Goal: Task Accomplishment & Management: Manage account settings

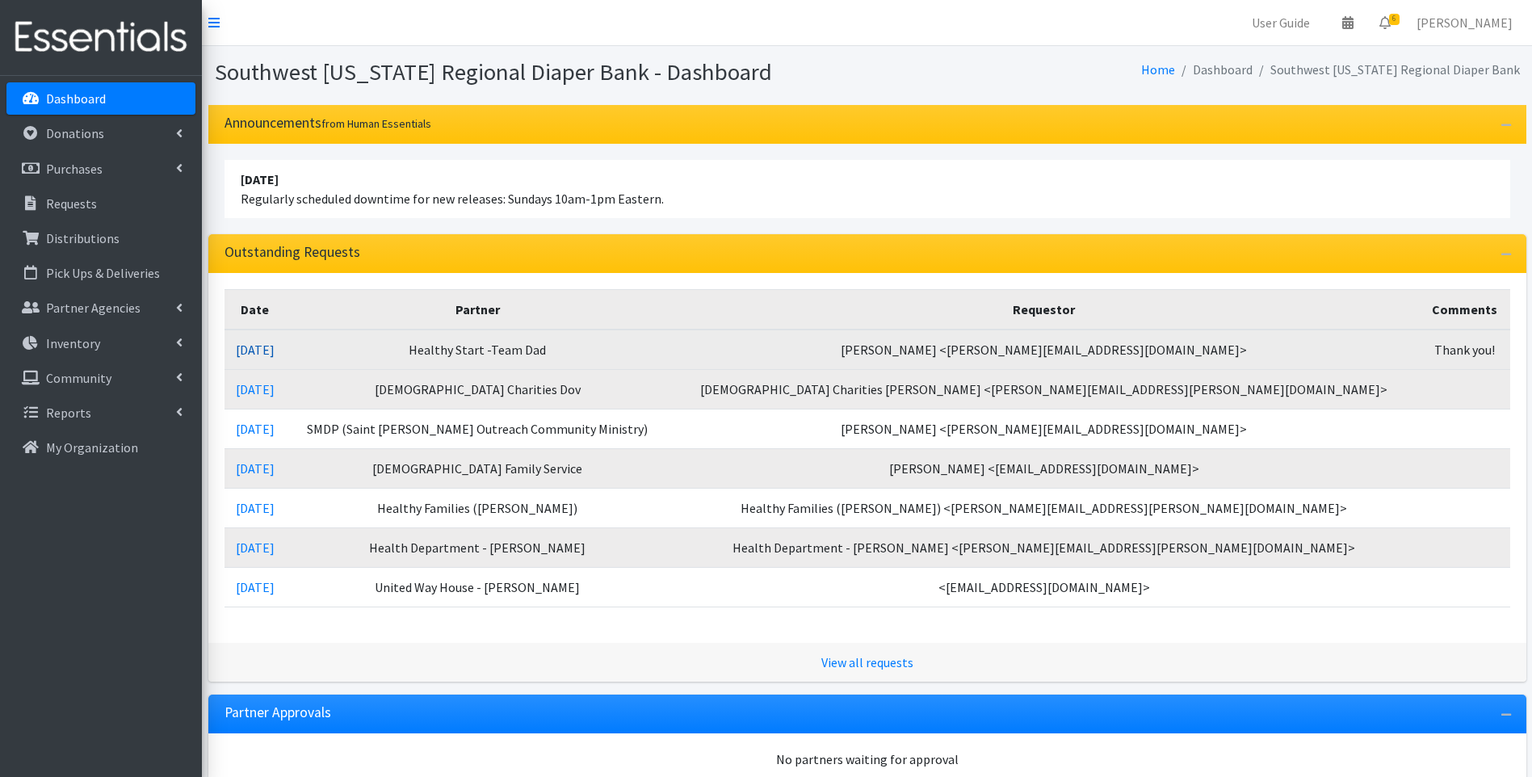
click at [268, 352] on link "09/04/2025" at bounding box center [255, 350] width 39 height 16
click at [266, 348] on link "09/04/2025" at bounding box center [255, 350] width 39 height 16
click at [275, 349] on link "09/04/2025" at bounding box center [255, 350] width 39 height 16
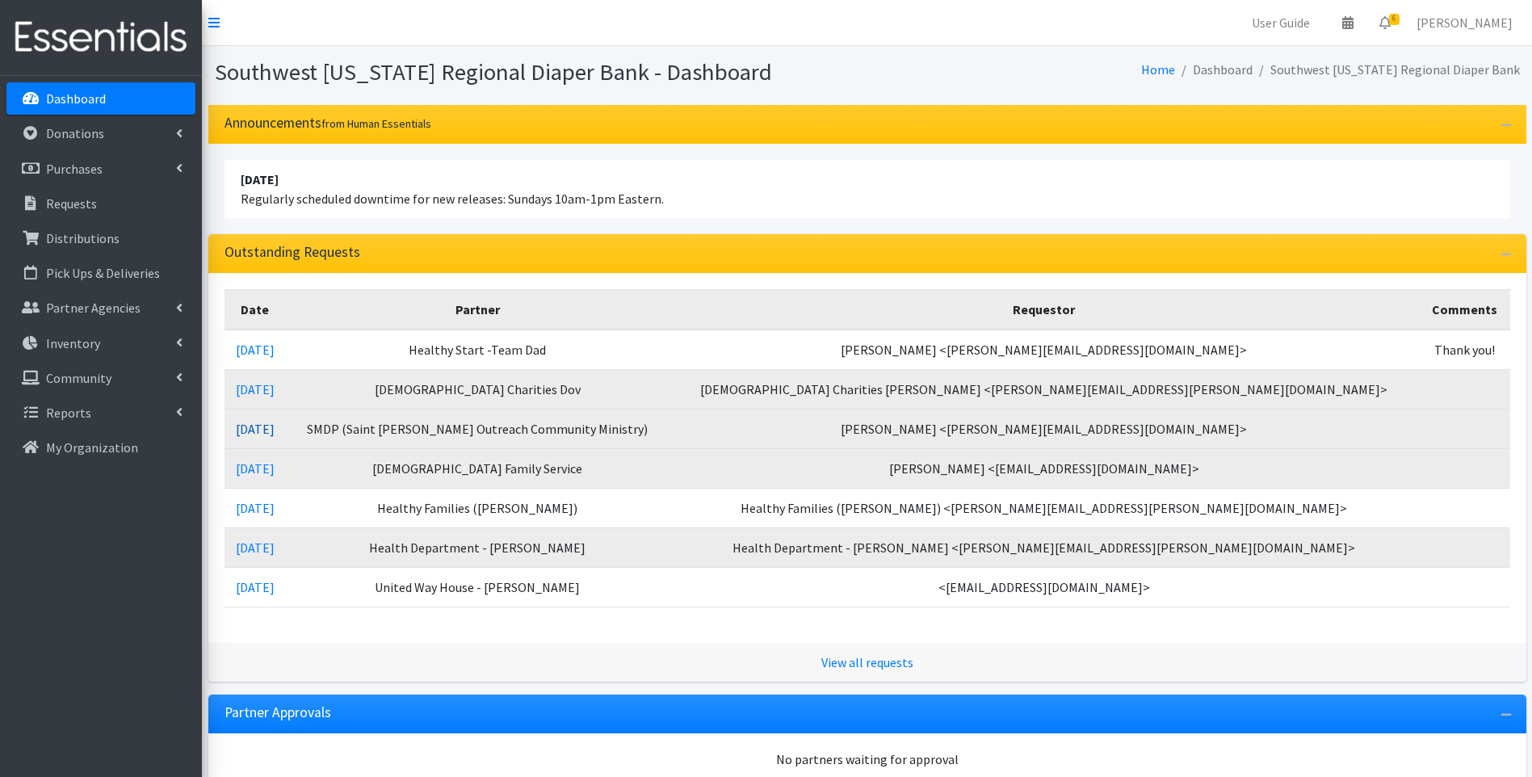
click at [275, 422] on link "09/03/2025" at bounding box center [255, 429] width 39 height 16
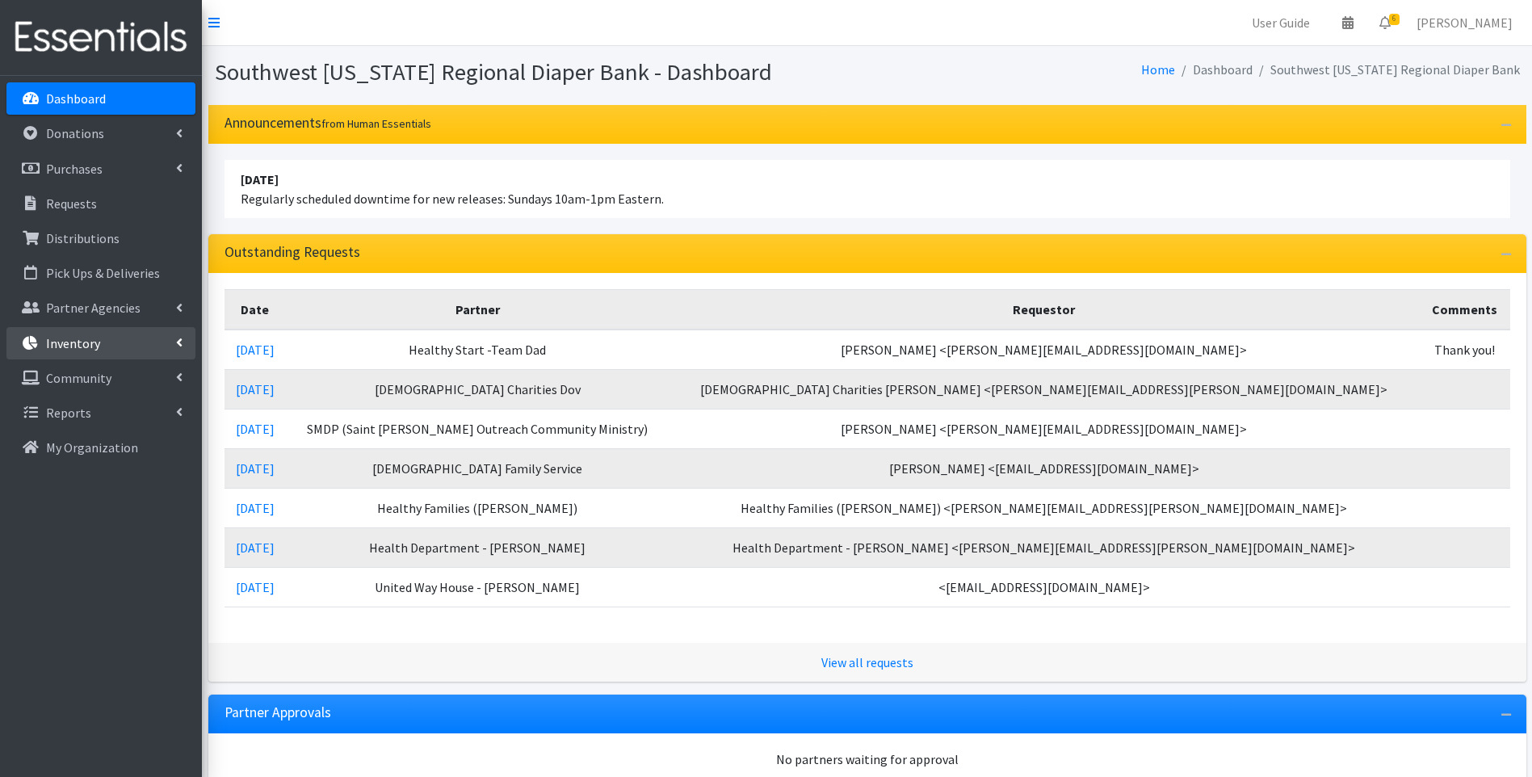
click at [106, 346] on link "Inventory" at bounding box center [100, 343] width 189 height 32
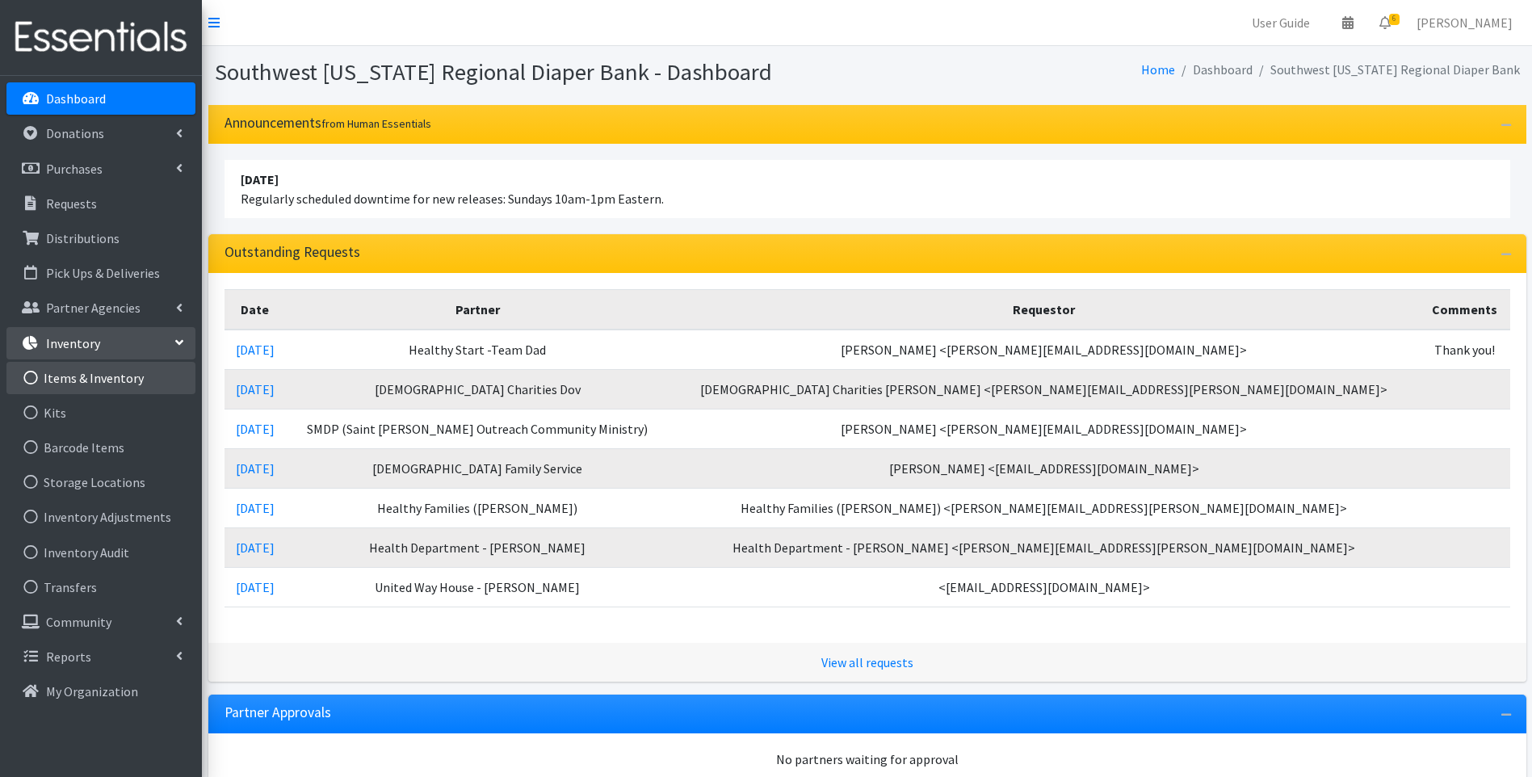
click at [108, 373] on link "Items & Inventory" at bounding box center [100, 378] width 189 height 32
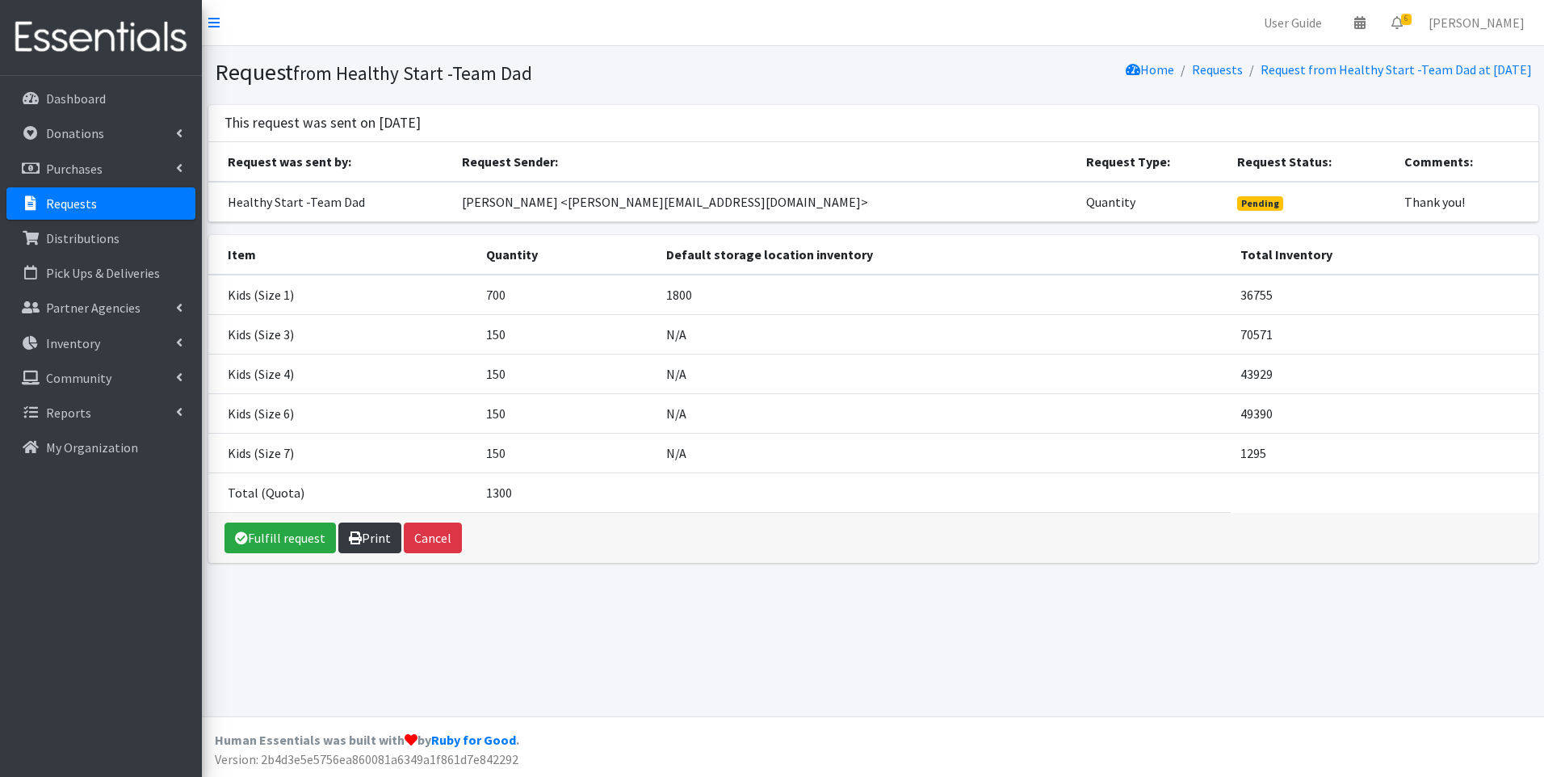
click at [364, 546] on link "Print" at bounding box center [369, 537] width 63 height 31
click at [367, 539] on link "Print" at bounding box center [369, 537] width 63 height 31
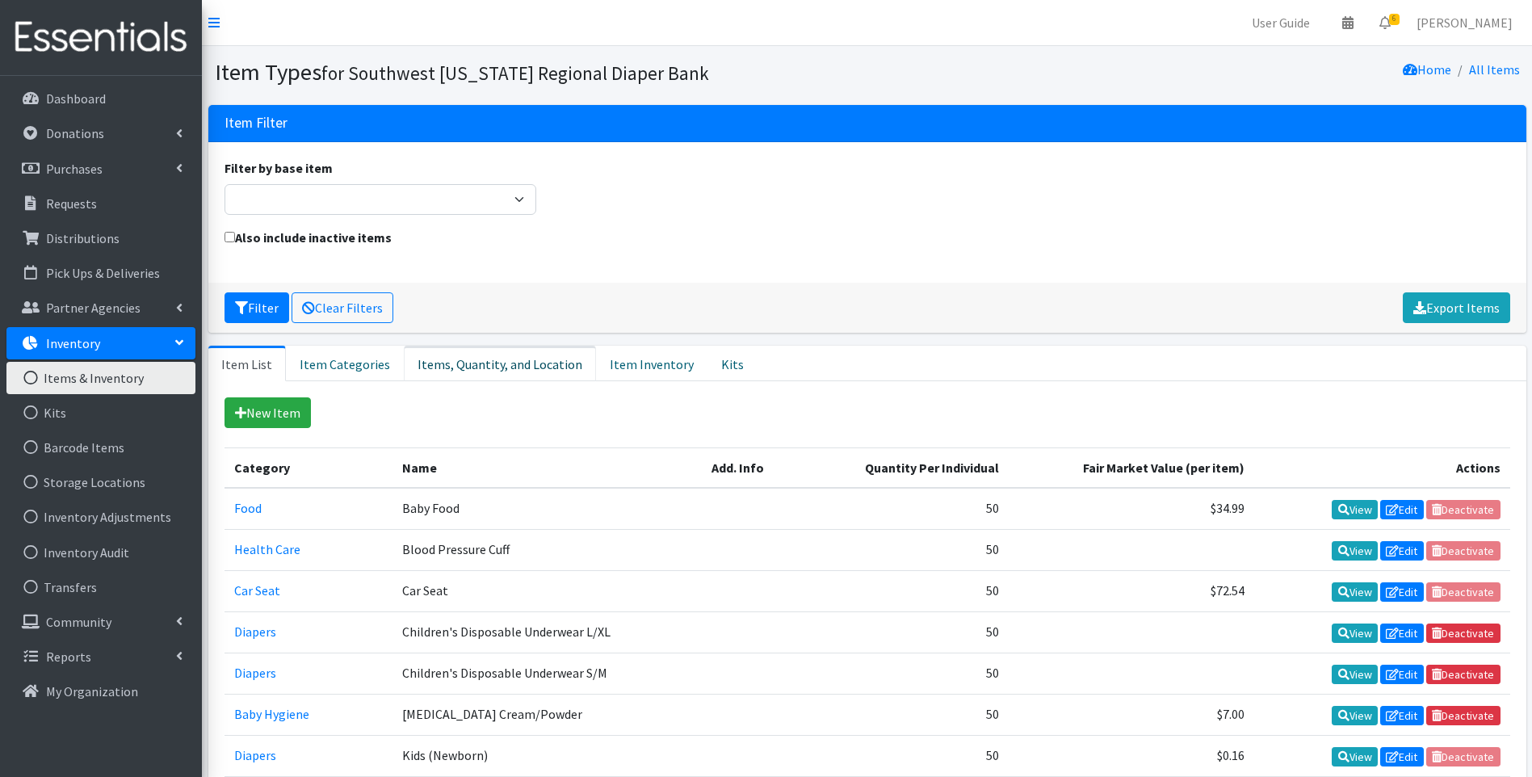
click at [511, 362] on link "Items, Quantity, and Location" at bounding box center [500, 364] width 192 height 36
